Goal: Task Accomplishment & Management: Manage account settings

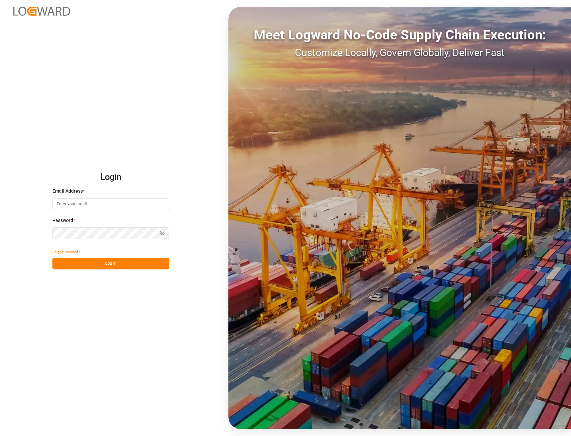
type input "ida.timmen@melitta.de"
click at [108, 267] on button "Log In" at bounding box center [110, 264] width 117 height 12
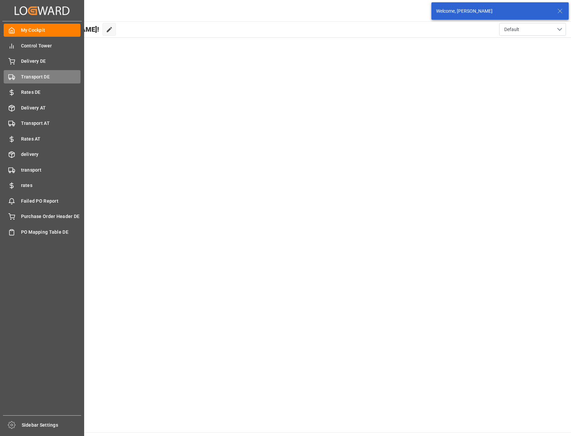
click at [39, 78] on span "Transport DE" at bounding box center [51, 76] width 60 height 7
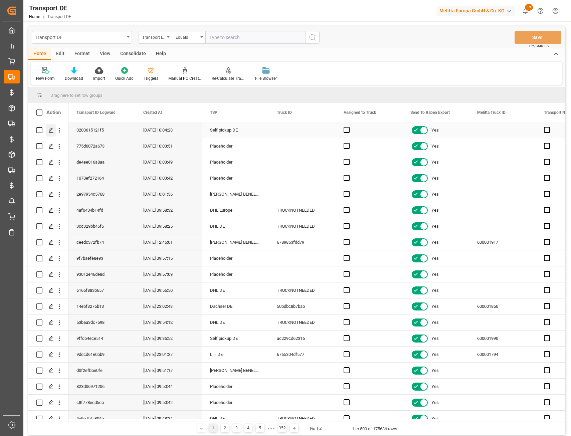
click at [51, 131] on icon "Press SPACE to select this row." at bounding box center [50, 130] width 5 height 5
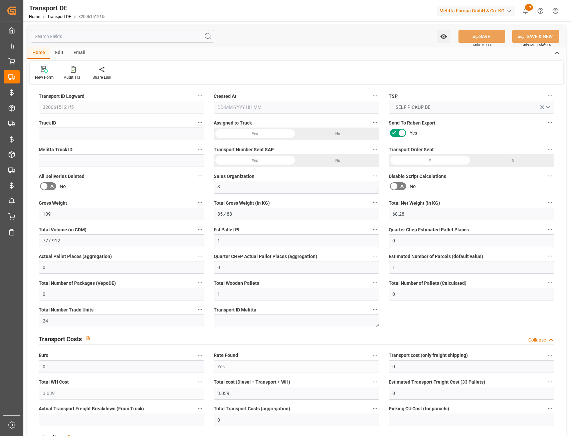
type input "109"
type input "85.488"
type input "68.28"
type input "777.912"
type input "1"
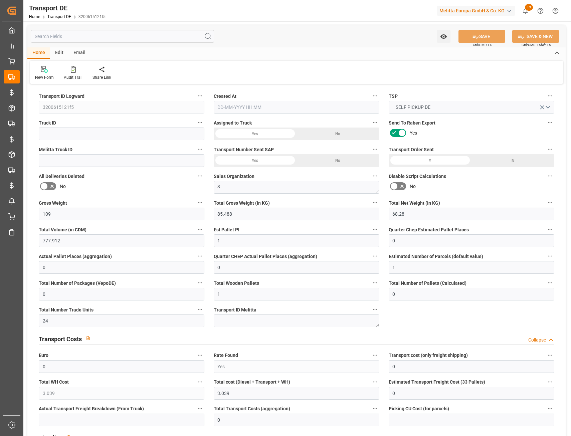
type input "0"
type input "1"
type input "0"
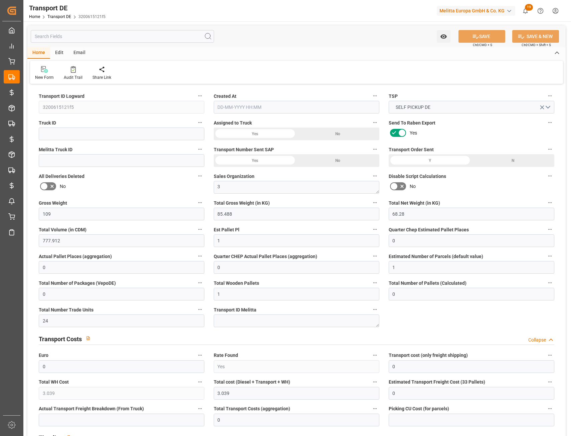
type input "1"
type input "0"
type input "24"
type input "0"
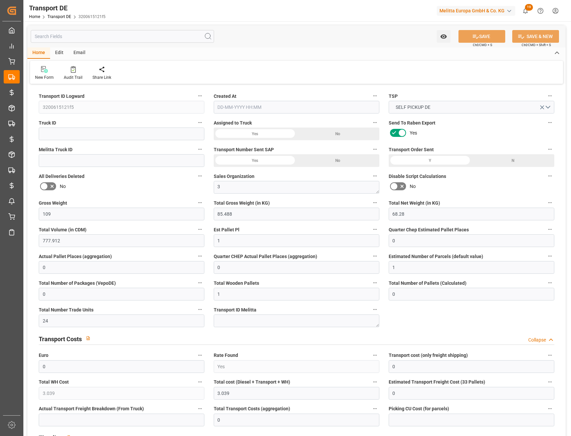
type input "3.039"
type input "0"
type input "28"
type input "0"
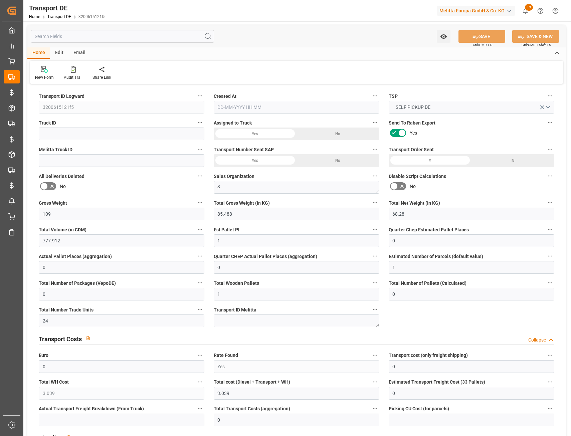
type input "0"
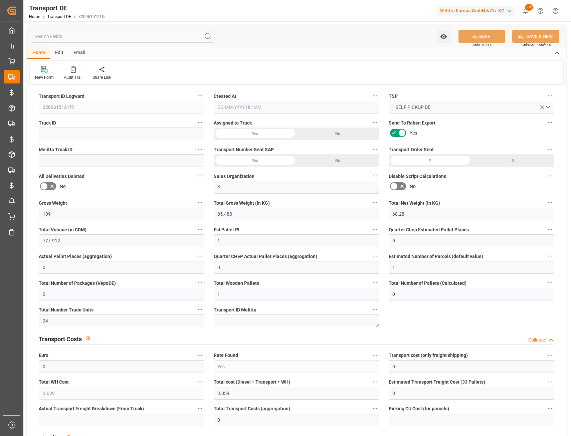
type input "0"
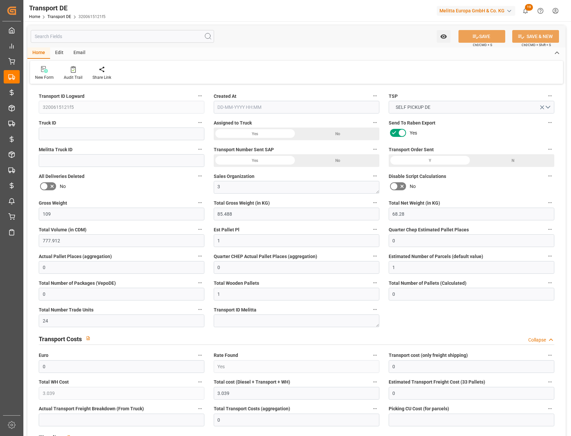
type input "85.488"
type input "4710.8598"
type input "21"
type input "35"
type input "0"
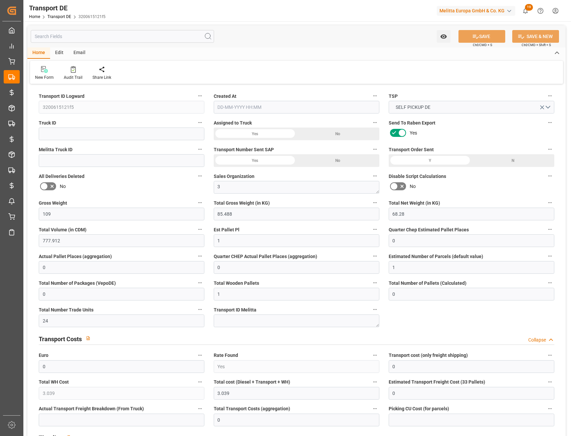
type input "0"
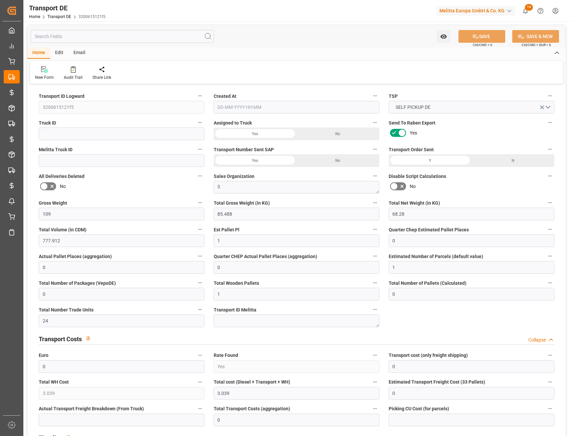
type input "1"
type input "0"
type input "3.039"
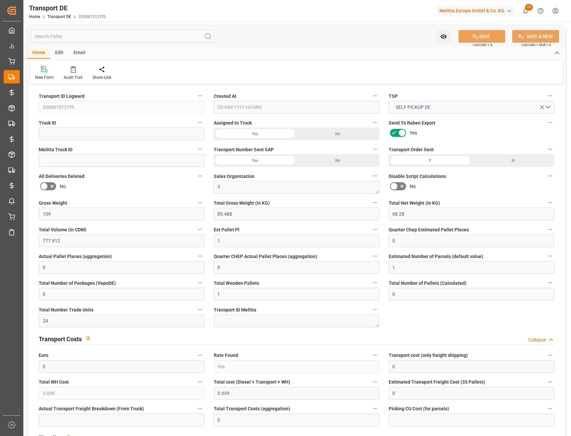
type input "0"
type input "26-08-2025 10:04"
type input "02-09-2025"
click at [235, 43] on div "Watch Option SAVE Ctrl/CMD + S SAVE & NEW Ctrl/CMD + Shift + S" at bounding box center [296, 36] width 538 height 22
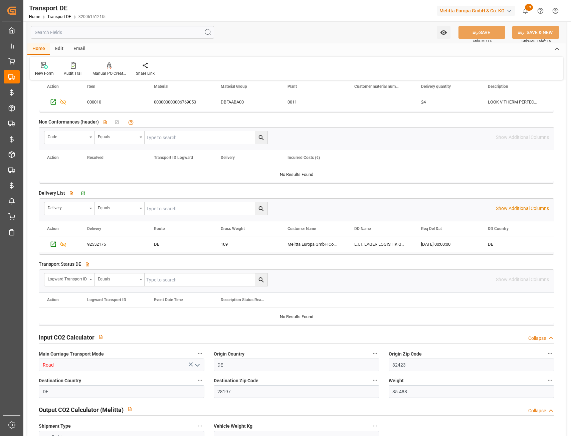
scroll to position [397, 0]
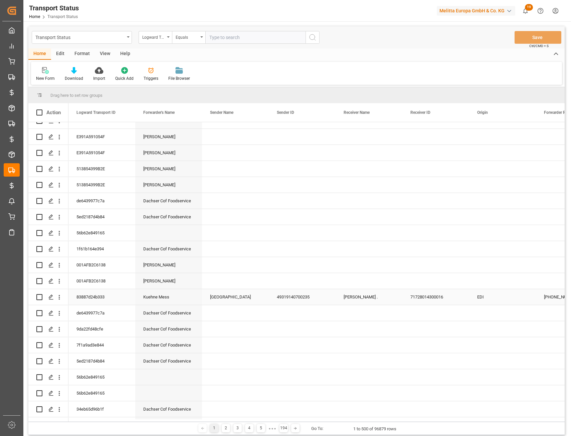
scroll to position [167, 0]
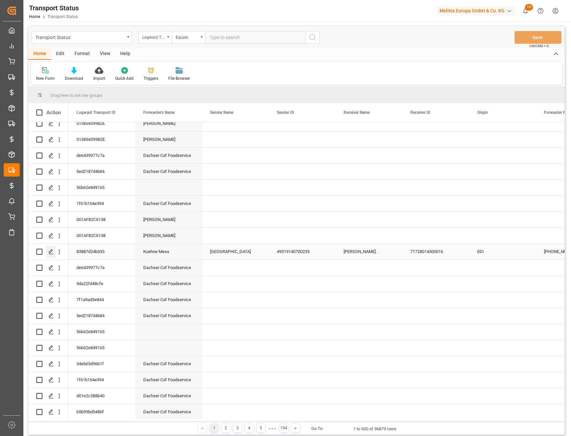
click at [52, 252] on icon "Press SPACE to select this row." at bounding box center [50, 251] width 5 height 5
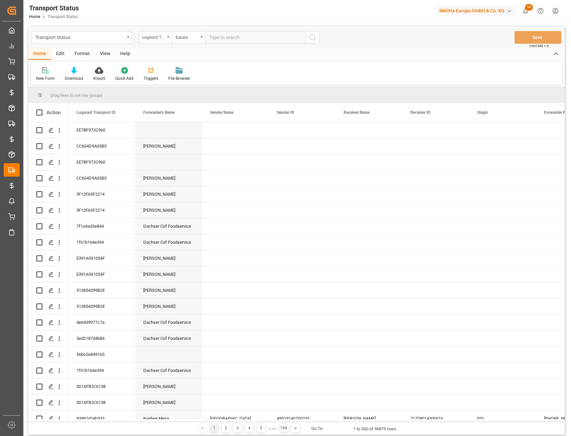
drag, startPoint x: 181, startPoint y: 422, endPoint x: 189, endPoint y: 422, distance: 8.0
click at [189, 422] on div "1 2 3 4 5 ● ● ● 194 Go To: 1 to 500 of 96879 rows" at bounding box center [296, 428] width 536 height 13
drag, startPoint x: 179, startPoint y: 422, endPoint x: 401, endPoint y: 407, distance: 222.7
click at [401, 407] on div "Drag here to set row groups Drag here to set column labels Action Logward Trans…" at bounding box center [296, 261] width 536 height 348
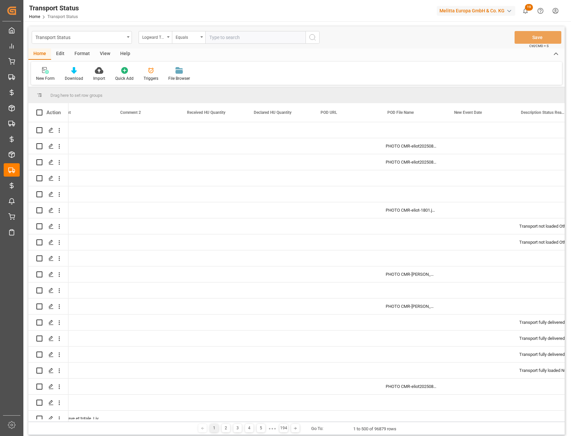
scroll to position [0, 1425]
drag, startPoint x: 273, startPoint y: 112, endPoint x: 209, endPoint y: 115, distance: 63.9
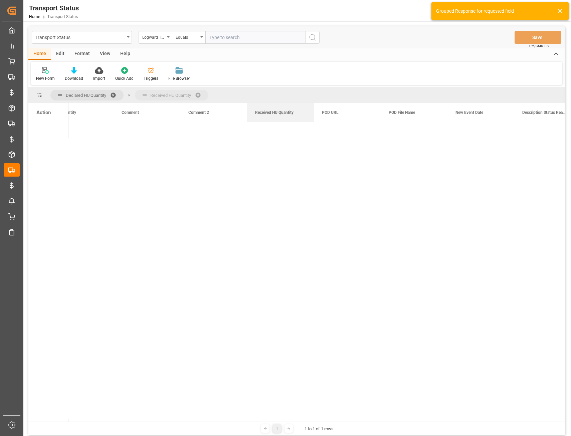
drag, startPoint x: 274, startPoint y: 113, endPoint x: 285, endPoint y: 95, distance: 21.0
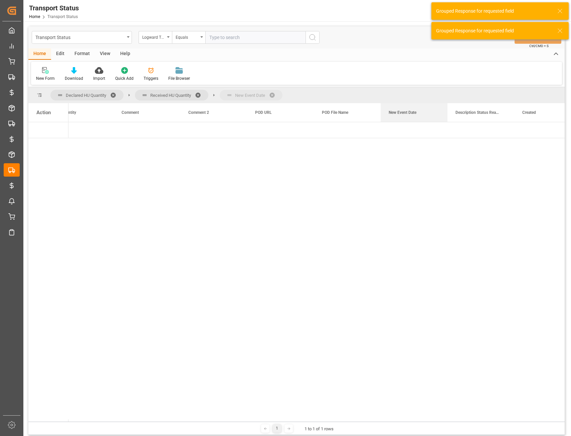
drag, startPoint x: 413, startPoint y: 116, endPoint x: 410, endPoint y: 88, distance: 28.5
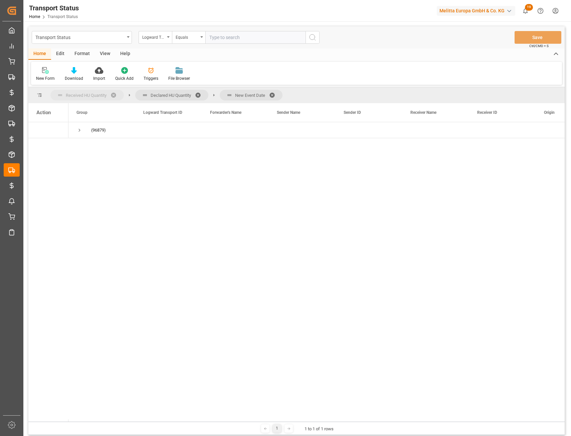
drag, startPoint x: 146, startPoint y: 93, endPoint x: 91, endPoint y: 94, distance: 55.5
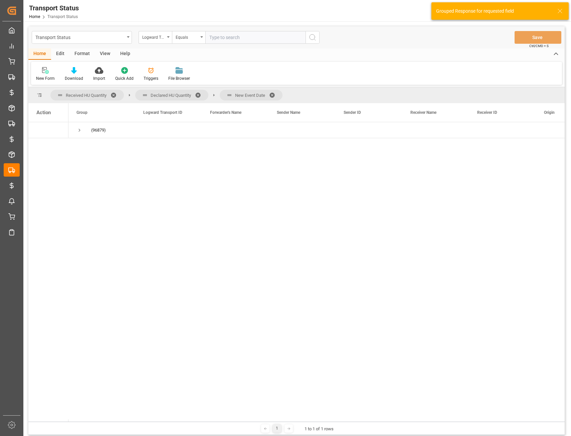
drag, startPoint x: 227, startPoint y: 94, endPoint x: 218, endPoint y: 95, distance: 9.4
click at [218, 95] on div "Received HU Quantity Declared HU Quantity New Event Date" at bounding box center [166, 95] width 232 height 11
drag, startPoint x: 232, startPoint y: 94, endPoint x: 74, endPoint y: 96, distance: 158.7
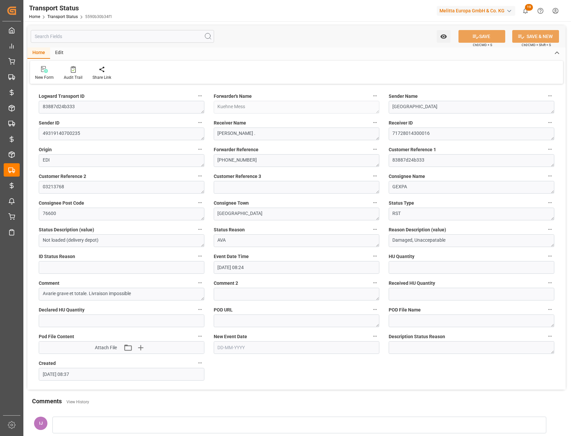
click at [61, 53] on div "Edit" at bounding box center [59, 52] width 18 height 11
click at [133, 72] on icon at bounding box center [129, 69] width 9 height 7
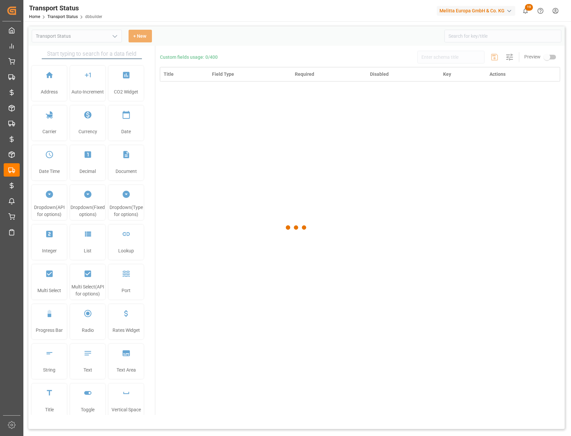
type input "Transport Status"
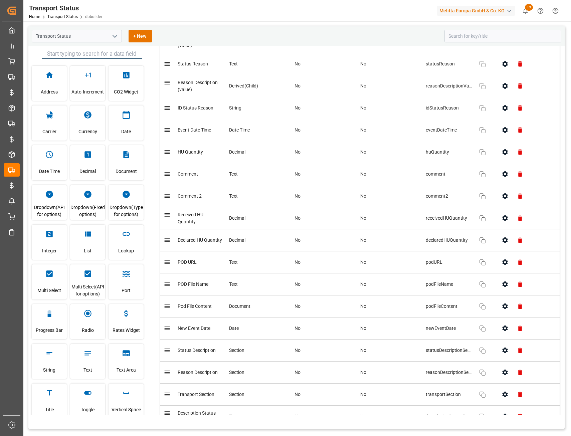
scroll to position [465, 0]
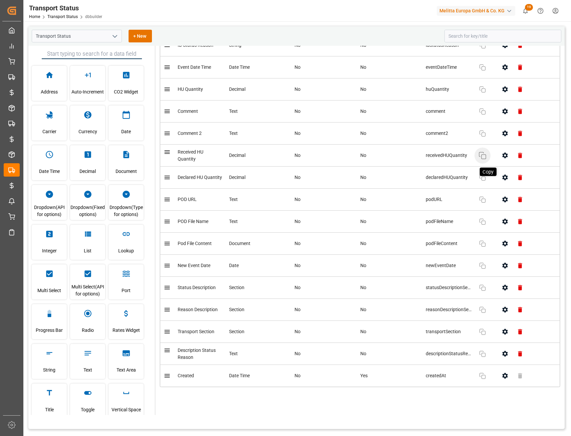
click at [482, 158] on icon "button" at bounding box center [483, 156] width 8 height 8
click at [482, 181] on rect "button" at bounding box center [484, 179] width 4 height 4
click at [503, 267] on icon "button" at bounding box center [504, 266] width 5 height 6
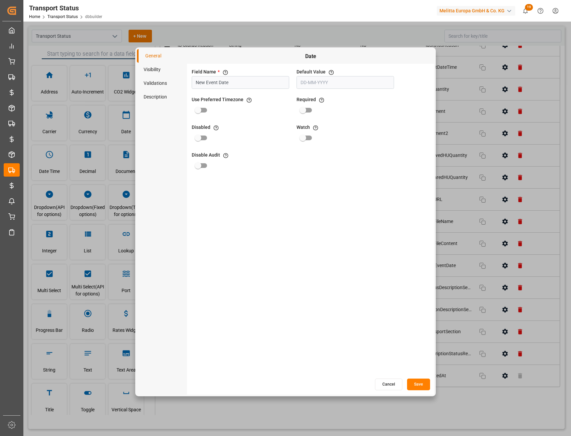
click at [393, 382] on button "Cancel" at bounding box center [388, 385] width 27 height 12
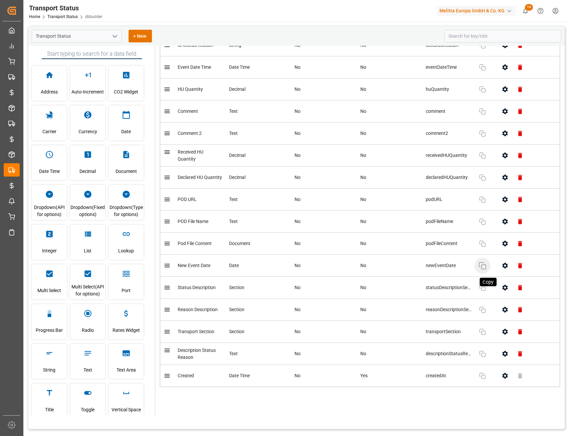
click at [479, 265] on icon "button" at bounding box center [483, 266] width 8 height 8
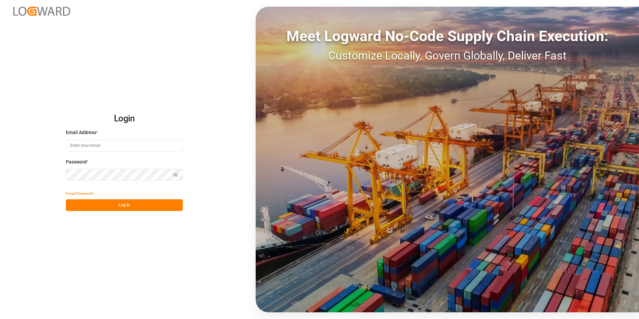
type input "[PERSON_NAME][EMAIL_ADDRESS][PERSON_NAME][DOMAIN_NAME]"
click at [155, 200] on button "Log In" at bounding box center [124, 205] width 117 height 12
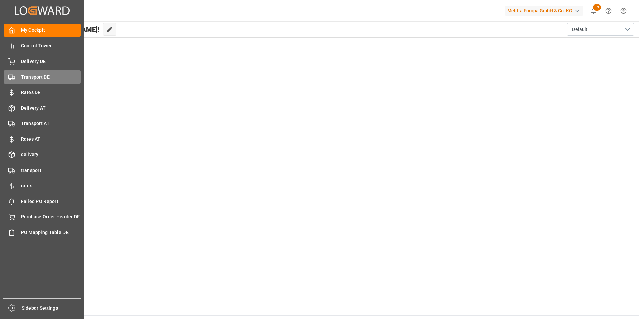
click at [27, 75] on span "Transport DE" at bounding box center [51, 76] width 60 height 7
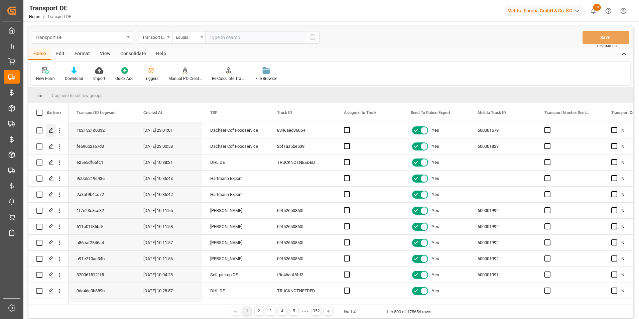
click at [47, 133] on div "Press SPACE to select this row." at bounding box center [51, 130] width 10 height 12
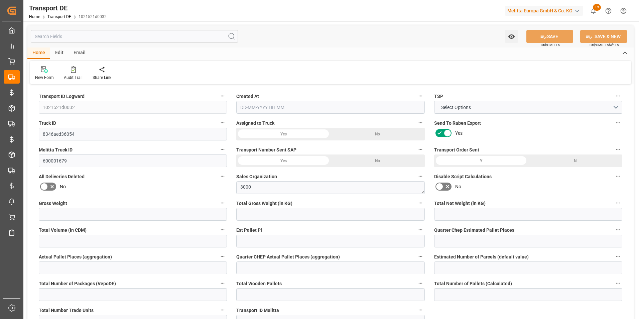
type input "503.667"
type input "479.667"
type input "408.898"
type input "1436.196"
type input "1"
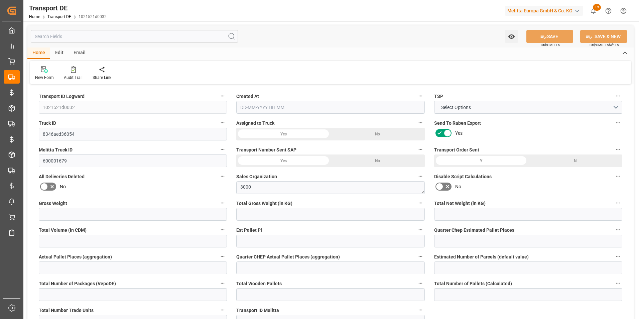
type input "0"
type input "1.5"
type input "0"
type input "1"
type input "2"
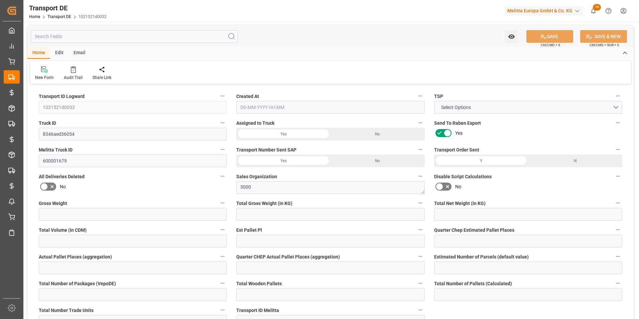
type input "1"
type input "0"
type input "168"
type input "0"
type input "160.4"
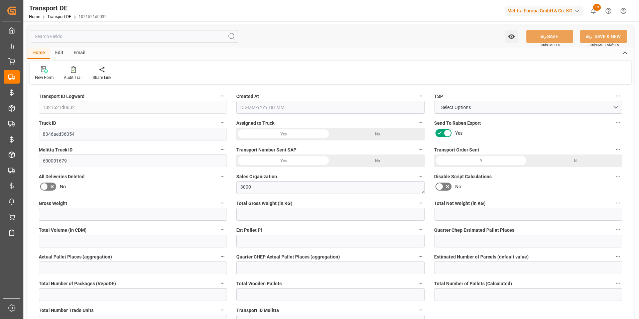
type input "93.577"
type input "160.4"
type input "156.9674"
type input "40"
type input "0"
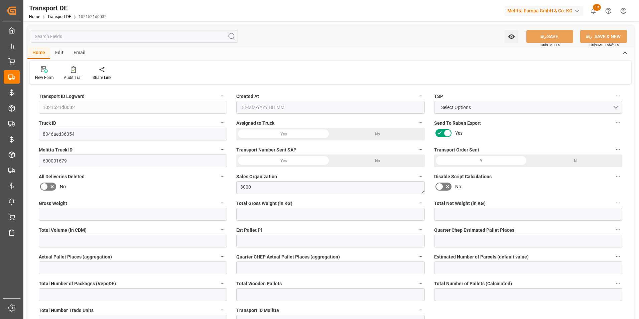
type input "2"
type input "0"
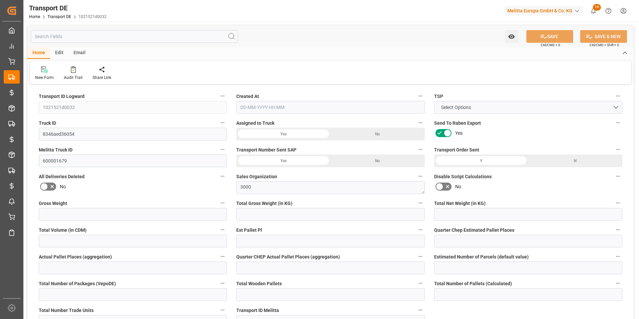
type input "0"
type input "-3.4326"
type input "0"
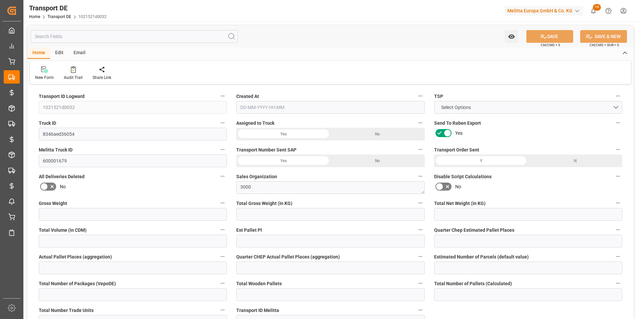
type input "0"
type input "479.667"
type input "4710.8598"
type input "21"
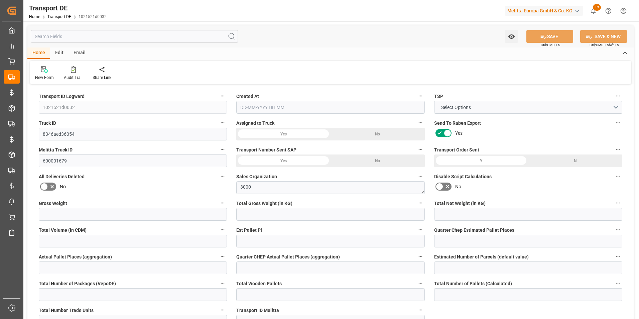
type input "35"
type input "0"
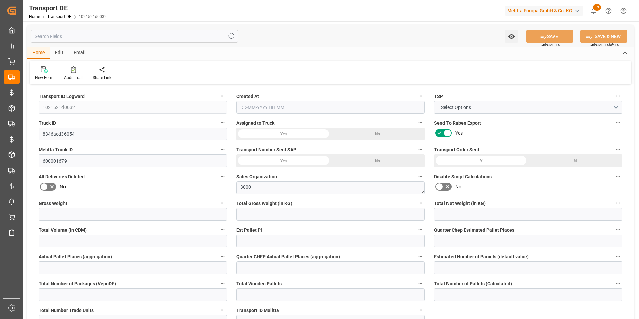
type input "0"
type input "1"
type input "0"
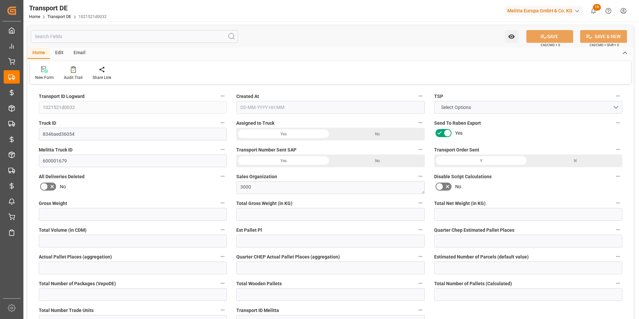
type input "168"
type input "250.5444"
type input "156.9674"
type input "13-08-2025 23:01"
type input "19-08-2025"
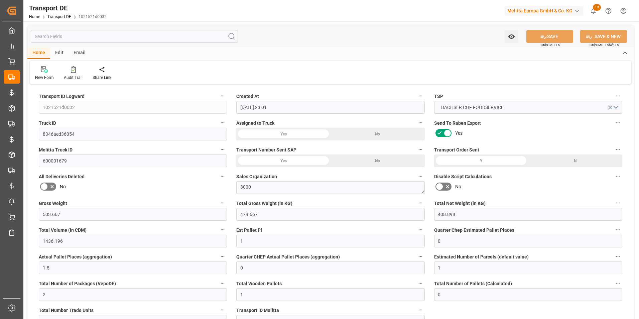
type input "15-08-2025"
type input "27-08-2025"
type input "26-08-2025"
click at [66, 35] on input "text" at bounding box center [134, 36] width 207 height 13
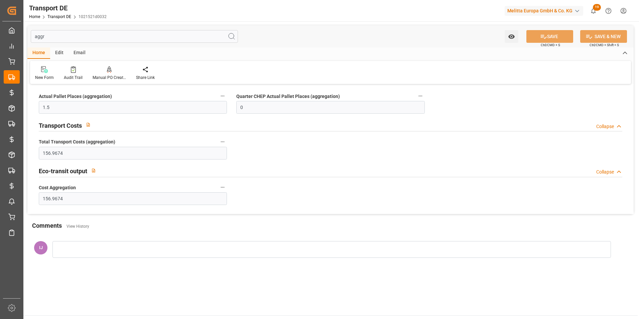
type input "aggr"
